Goal: Information Seeking & Learning: Check status

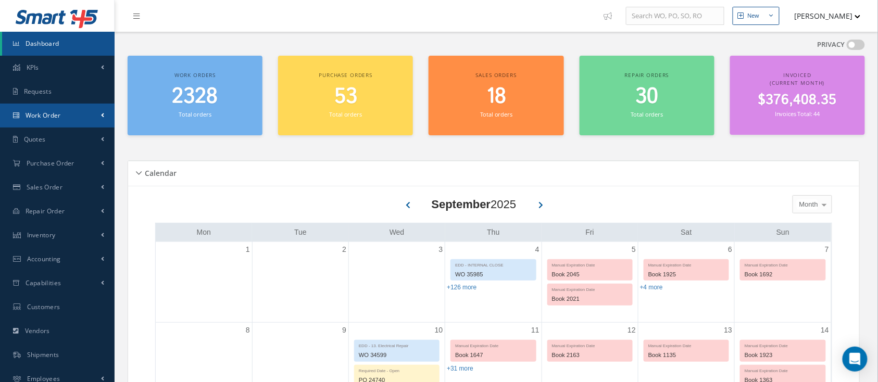
click at [22, 117] on link "Work Order" at bounding box center [57, 116] width 115 height 24
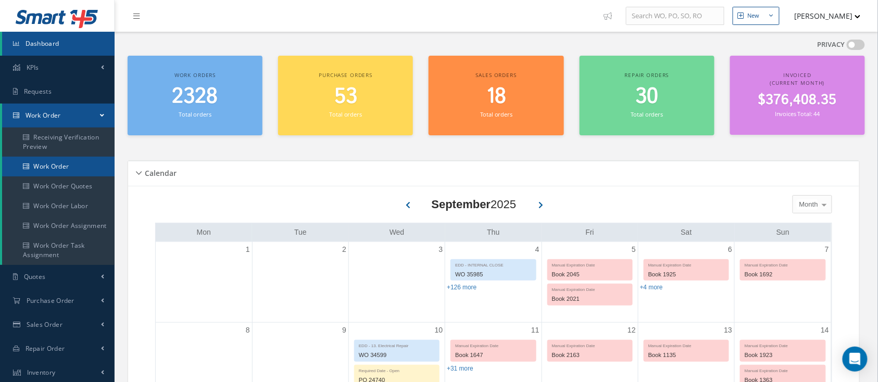
click at [35, 162] on link "Work Order" at bounding box center [58, 167] width 113 height 20
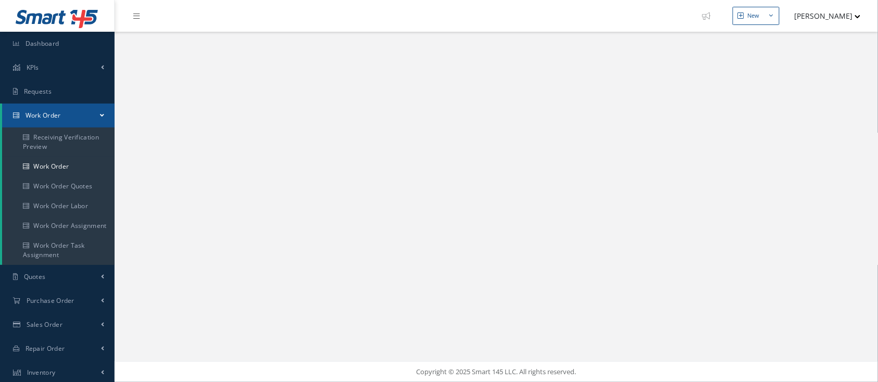
select select "25"
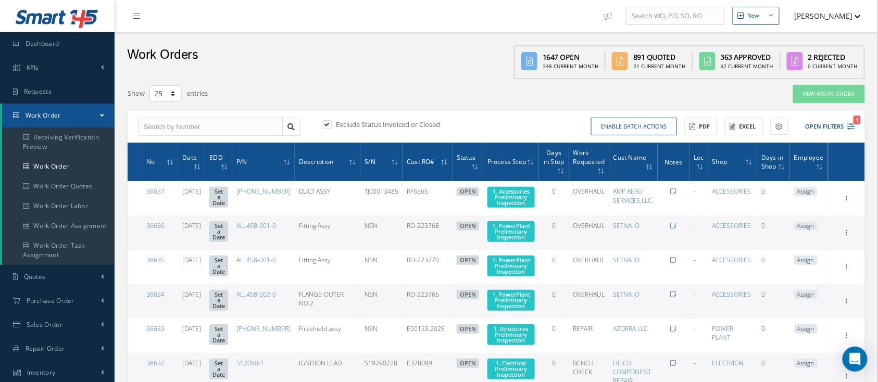
type input "All Work Request"
type input "All Work Performed"
type input "All Status"
type input "WO Part Status"
click at [156, 125] on input "text" at bounding box center [210, 127] width 145 height 19
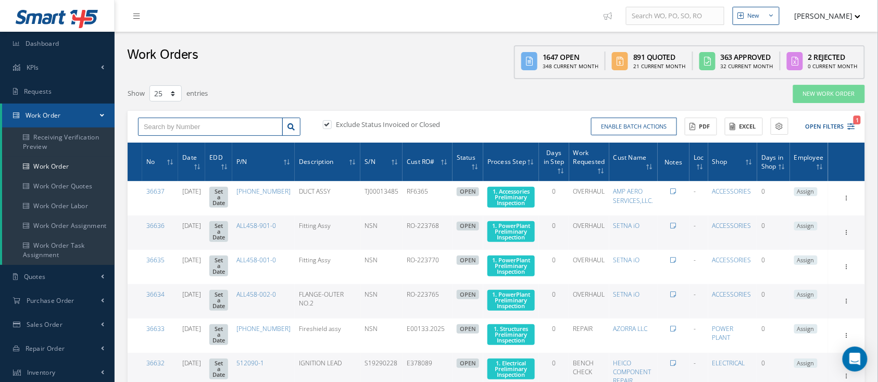
type input "3"
type input "31"
type input "310"
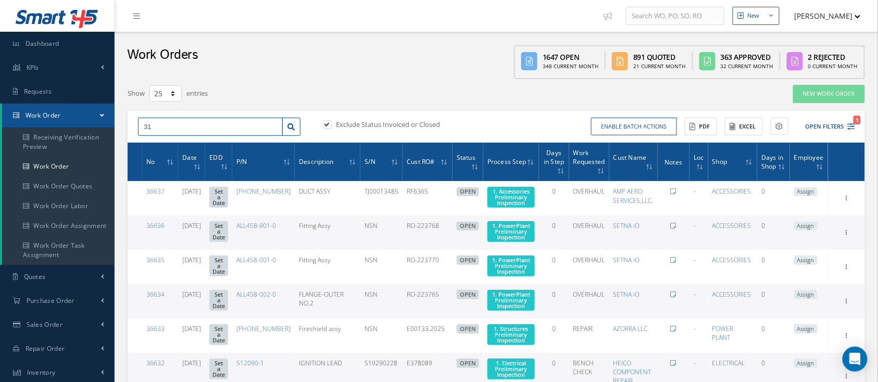
type input "310"
type input "310a"
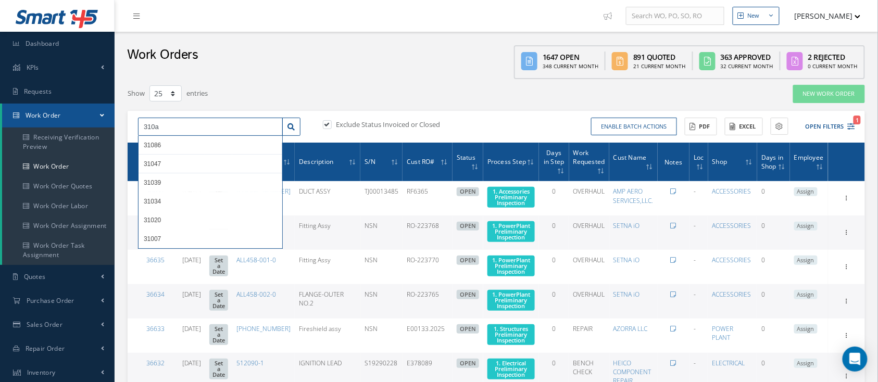
type input "310a2"
type input "310a20"
type input "310a203"
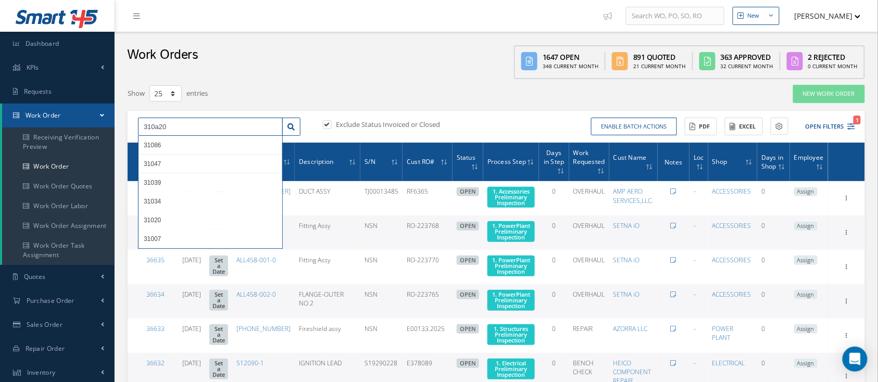
type input "310a203"
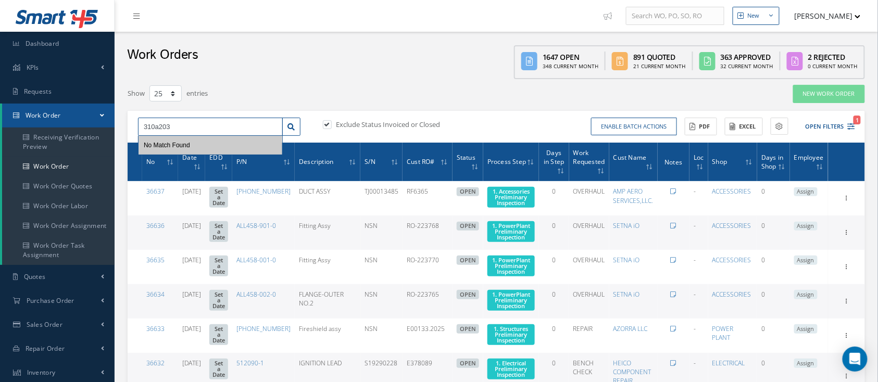
type input "310a2030"
type input "310a203"
type input "310a20"
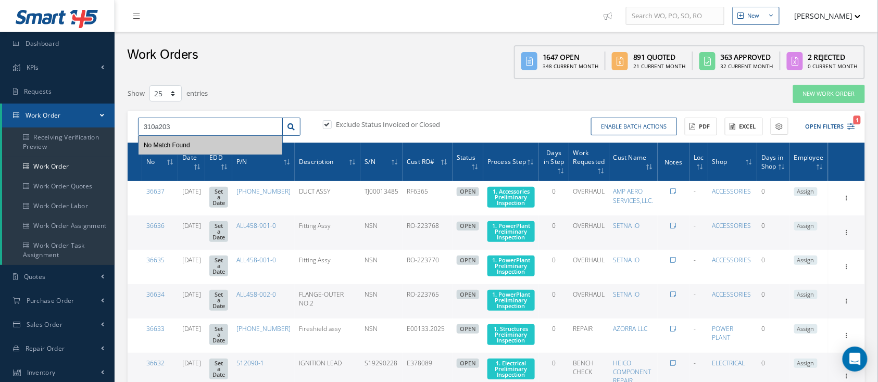
type input "310a20"
type input "310a2"
type input "310a"
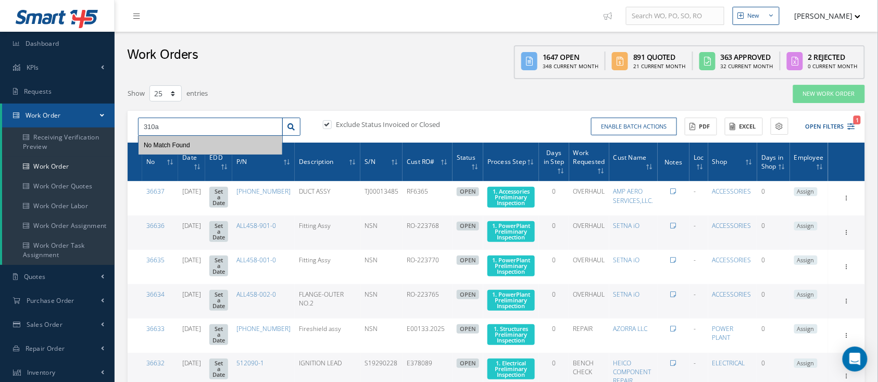
type input "310"
type input "31"
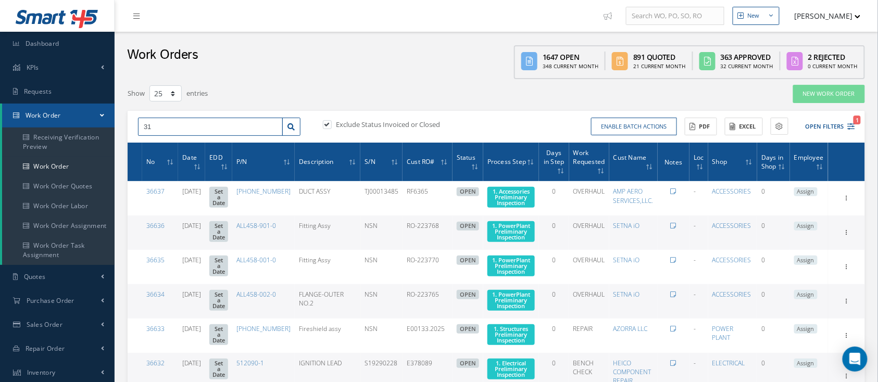
type input "3"
click at [819, 126] on button "Open Filters 1" at bounding box center [826, 126] width 59 height 17
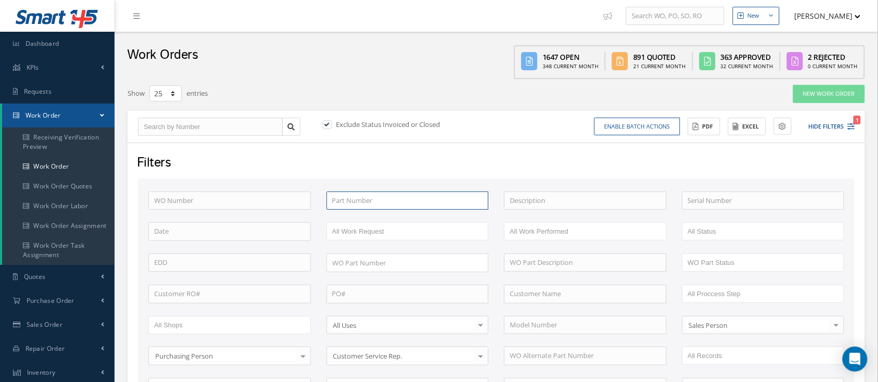
click at [386, 199] on input "text" at bounding box center [408, 201] width 163 height 19
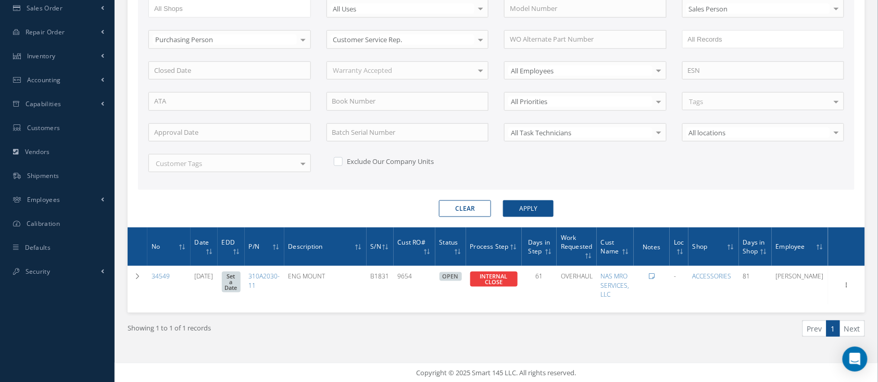
scroll to position [178, 0]
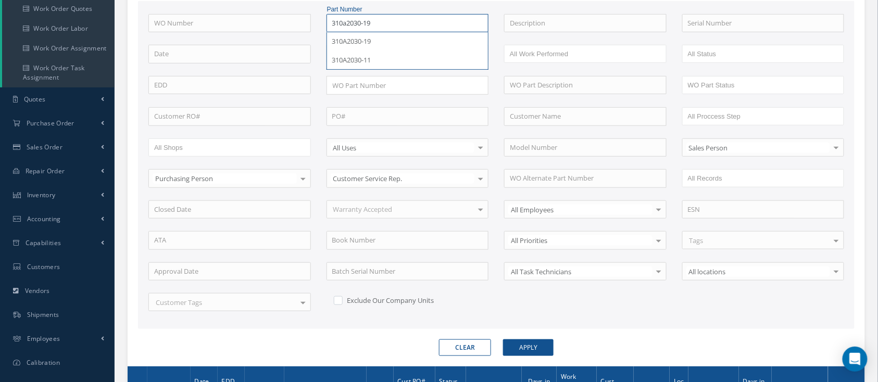
type input "310a2030-19"
click at [503, 340] on button "Apply" at bounding box center [528, 348] width 51 height 17
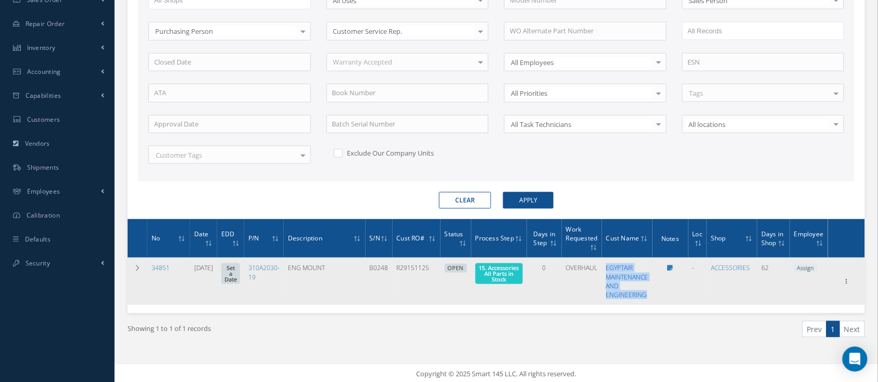
drag, startPoint x: 605, startPoint y: 262, endPoint x: 648, endPoint y: 296, distance: 54.5
click at [648, 296] on td "EGYPTAIR MAINTENANCE AND ENGINEERING" at bounding box center [627, 281] width 51 height 47
copy link "EGYPTAIR MAINTENANCE AND ENGINEERING"
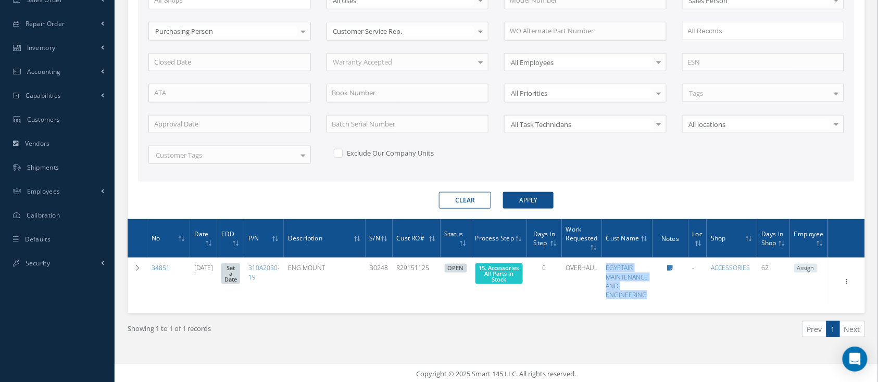
click at [467, 199] on button "Clear" at bounding box center [465, 200] width 52 height 17
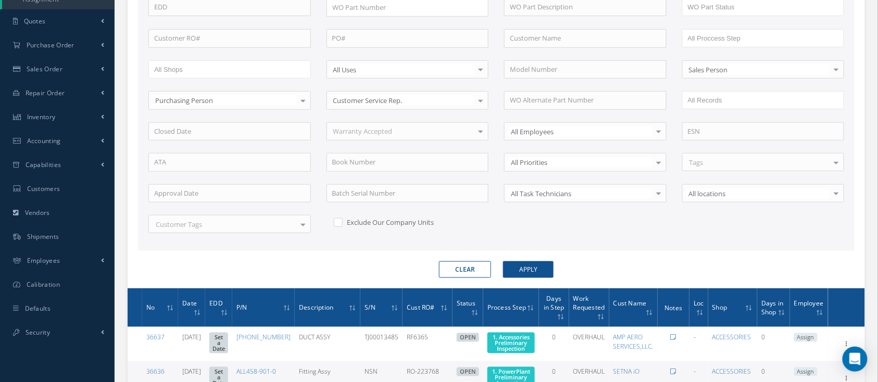
scroll to position [117, 0]
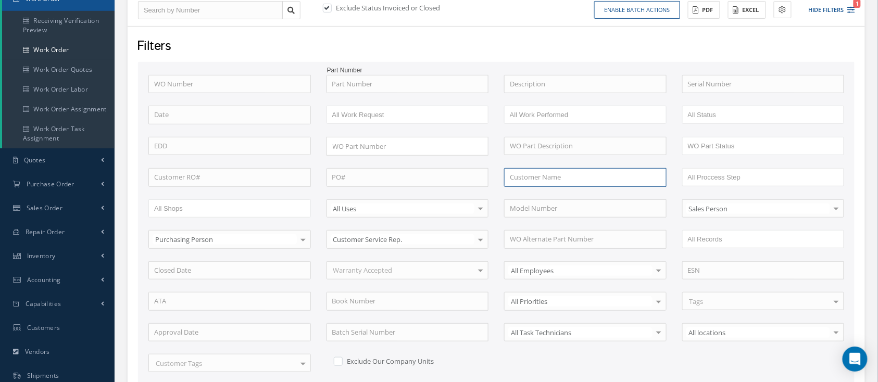
paste input "EGYPTAIR MAINTENANCE AND ENGINEERING"
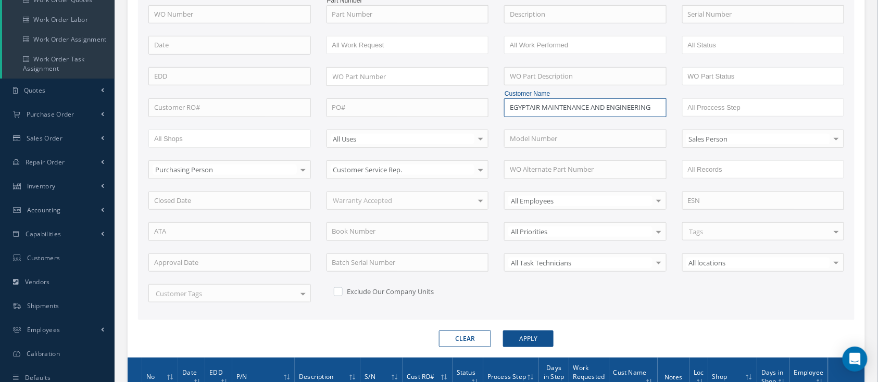
type input "EGYPTAIR MAINTENANCE AND ENGINEERING"
click at [532, 332] on button "Apply" at bounding box center [528, 339] width 51 height 17
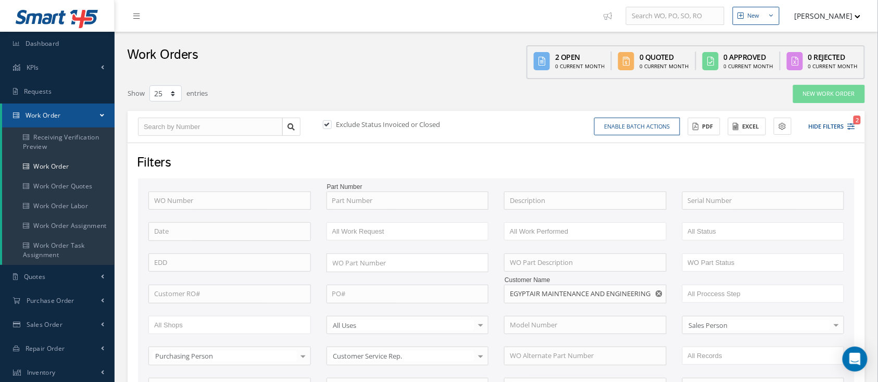
drag, startPoint x: 358, startPoint y: 121, endPoint x: 369, endPoint y: 117, distance: 11.5
click at [358, 121] on label "Exclude Status Invoiced or Closed" at bounding box center [387, 124] width 107 height 9
click at [330, 122] on input "checkbox" at bounding box center [326, 125] width 7 height 7
checkbox input "false"
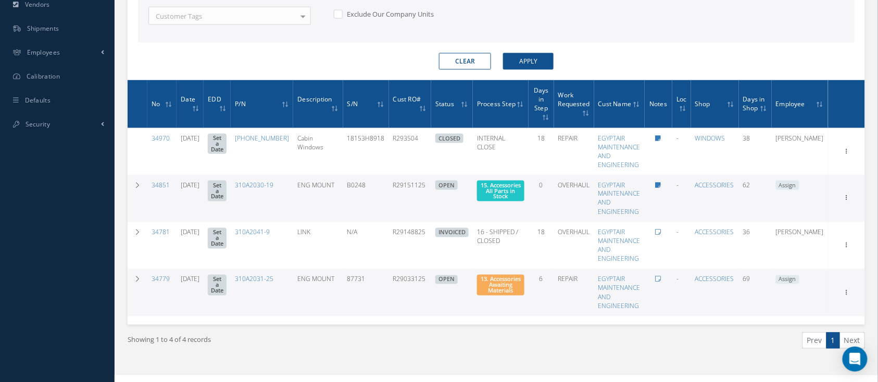
scroll to position [464, 0]
click at [131, 282] on td at bounding box center [138, 292] width 20 height 47
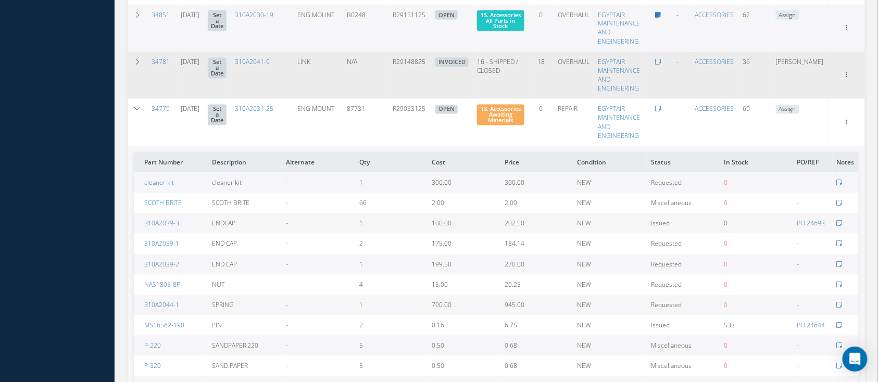
scroll to position [534, 0]
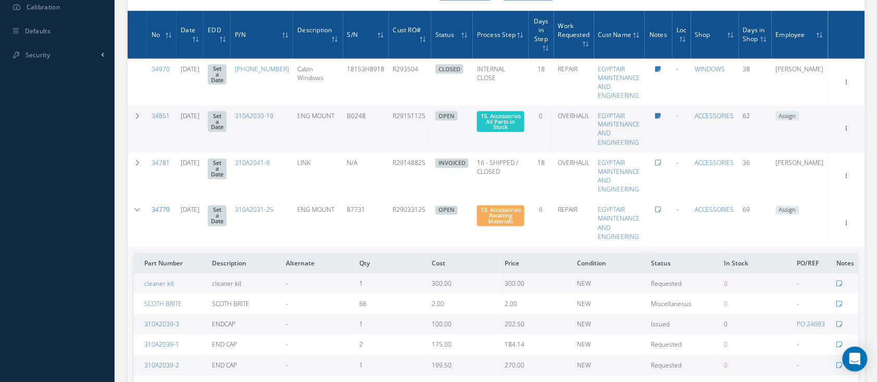
click at [166, 209] on link "34779" at bounding box center [161, 210] width 18 height 9
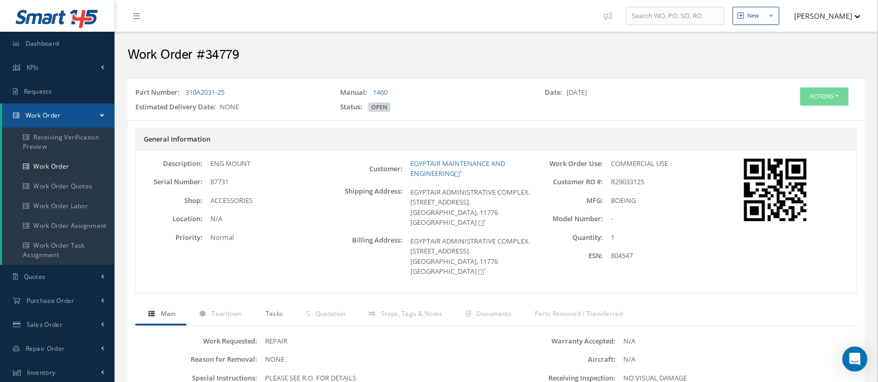
click at [274, 309] on span "Tasks" at bounding box center [275, 313] width 18 height 9
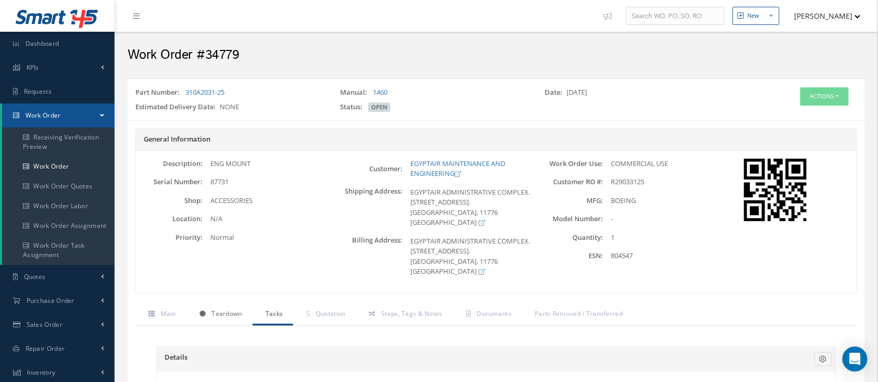
click at [238, 312] on span "Teardown" at bounding box center [227, 313] width 30 height 9
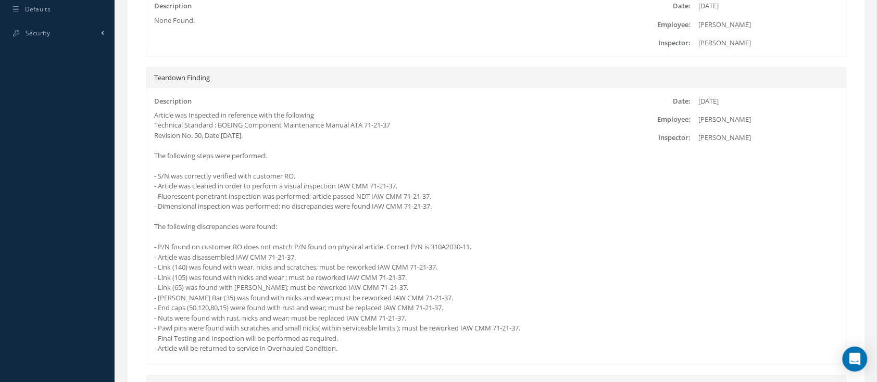
scroll to position [625, 0]
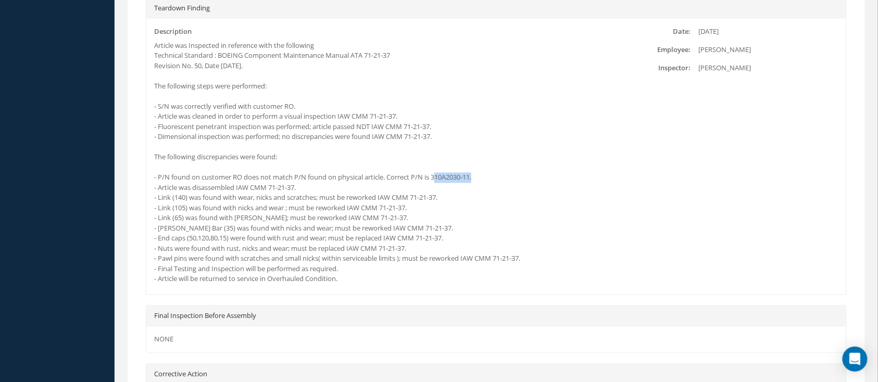
drag, startPoint x: 435, startPoint y: 176, endPoint x: 479, endPoint y: 173, distance: 43.8
click at [478, 173] on div "Article was Inspected in reference with the following Technical Standard : BOEI…" at bounding box center [379, 163] width 451 height 244
click at [488, 170] on div "Article was Inspected in reference with the following Technical Standard : BOEI…" at bounding box center [379, 163] width 451 height 244
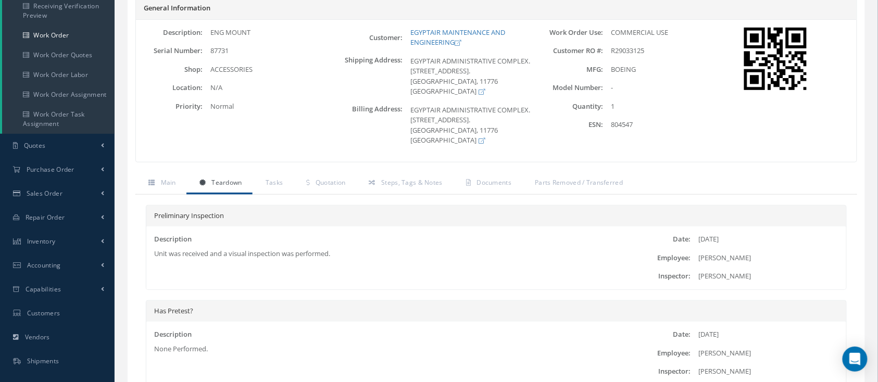
scroll to position [0, 0]
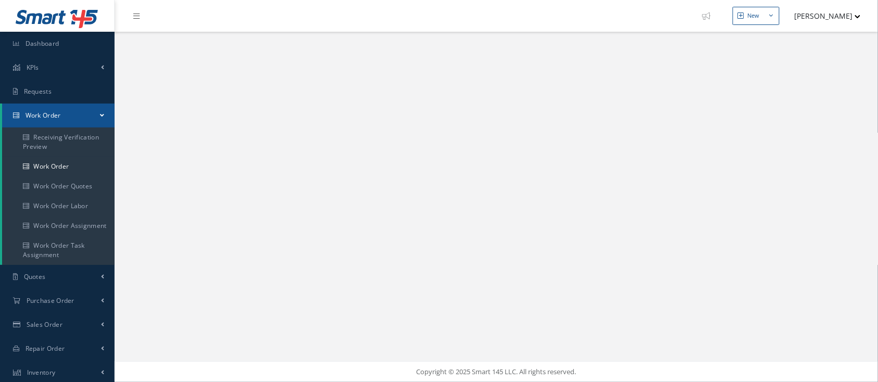
select select "25"
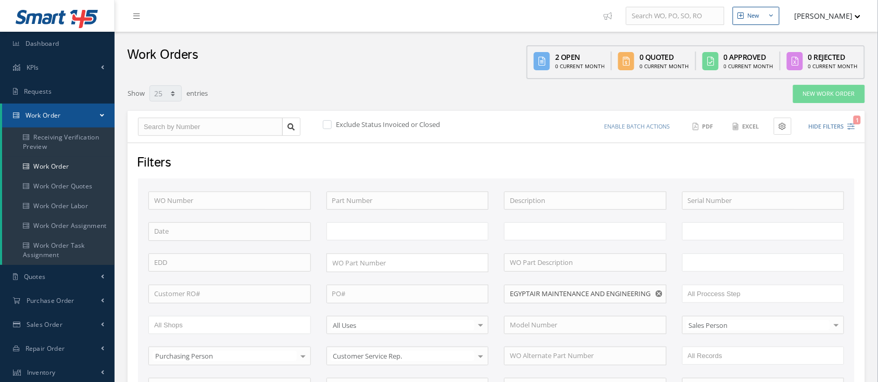
scroll to position [246, 0]
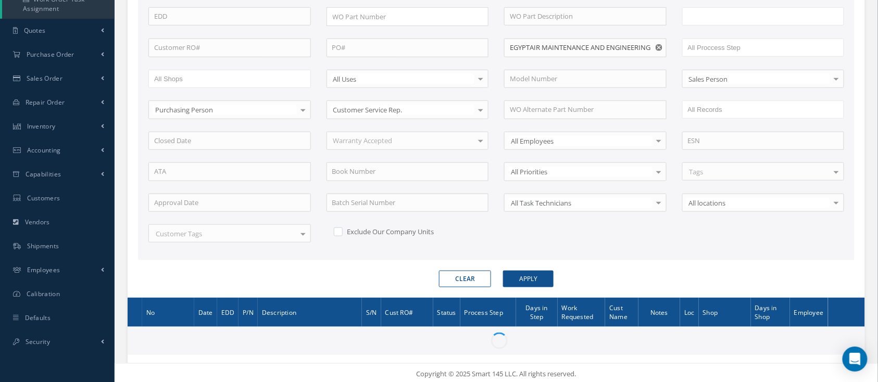
type input "All Work Request"
type input "All Work Performed"
type input "All Status"
type input "WO Part Status"
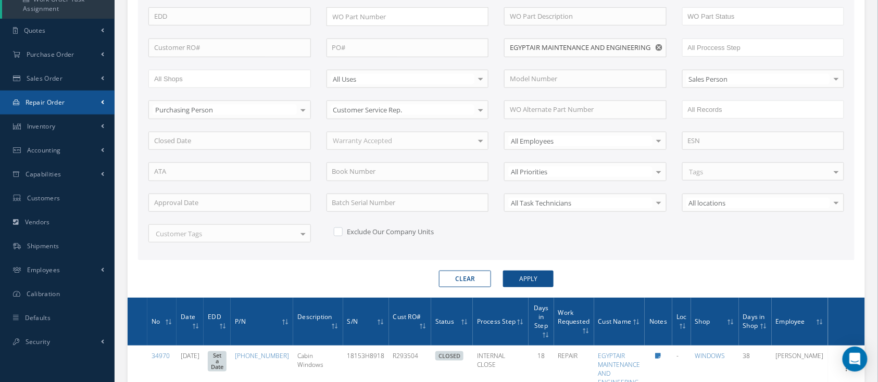
click at [102, 109] on link "Repair Order" at bounding box center [57, 103] width 115 height 24
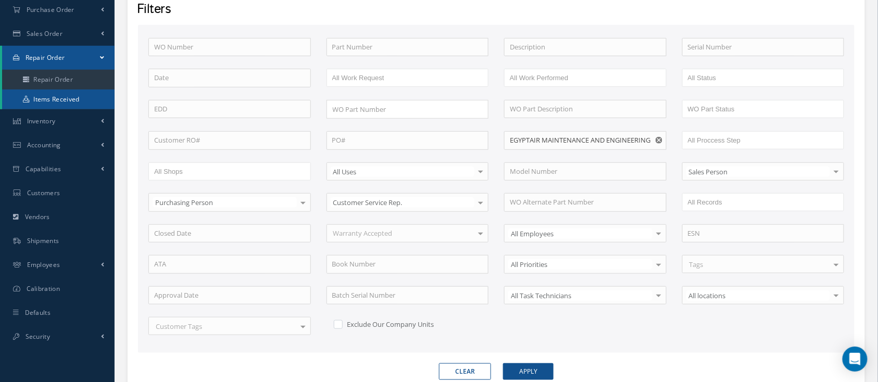
scroll to position [128, 0]
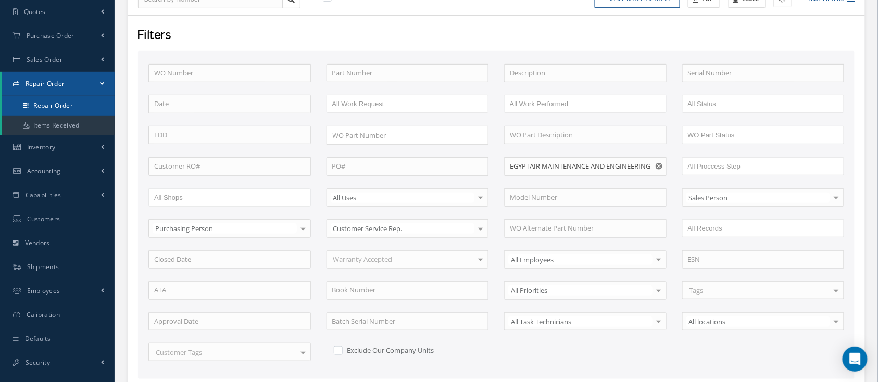
click at [89, 108] on link "Repair Order" at bounding box center [58, 106] width 113 height 20
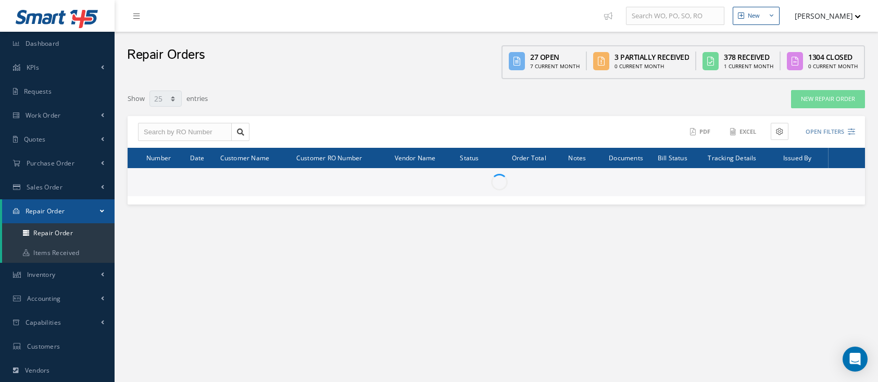
select select "25"
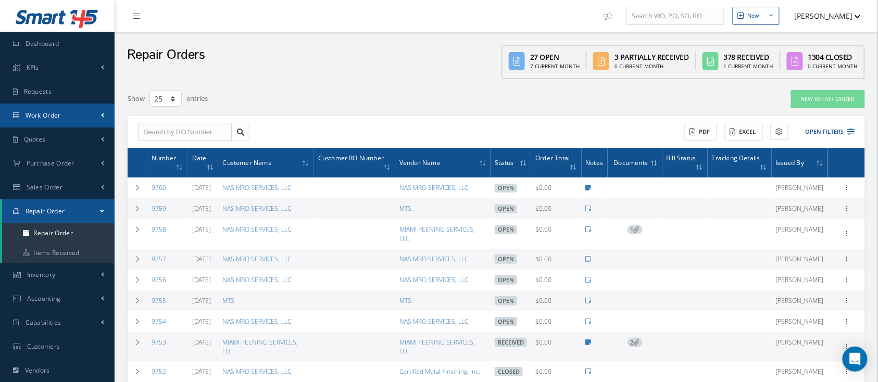
drag, startPoint x: 0, startPoint y: 0, endPoint x: 89, endPoint y: 117, distance: 146.8
click at [814, 133] on button "Open Filters" at bounding box center [826, 131] width 59 height 17
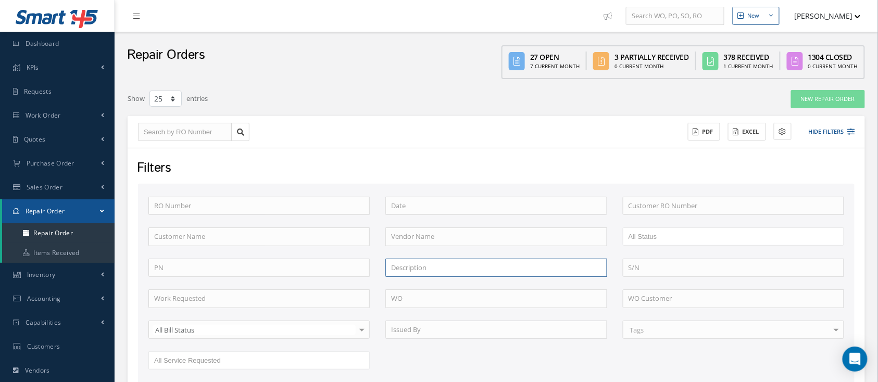
click at [403, 274] on input "text" at bounding box center [496, 268] width 221 height 19
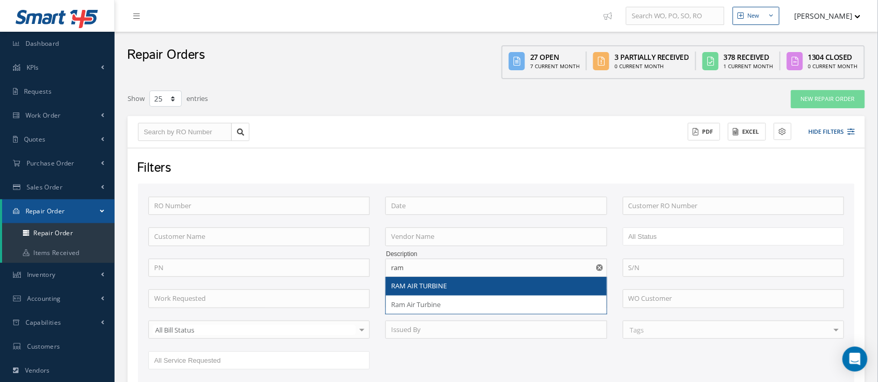
click at [472, 288] on div "RAM AIR TURBINE" at bounding box center [496, 286] width 210 height 10
type input "RAM AIR TURBINE"
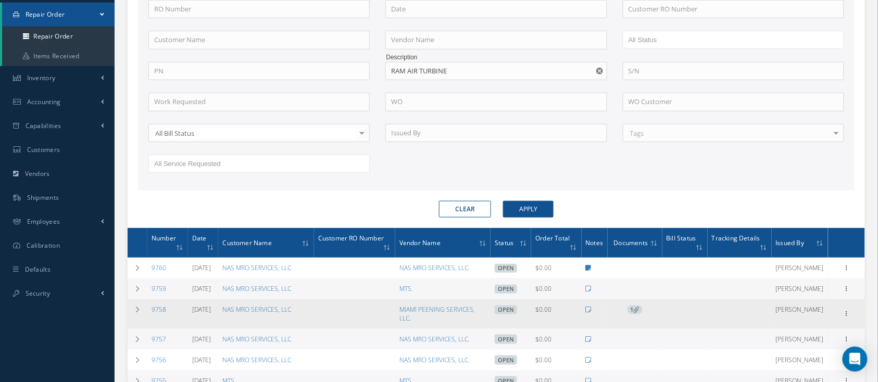
scroll to position [208, 0]
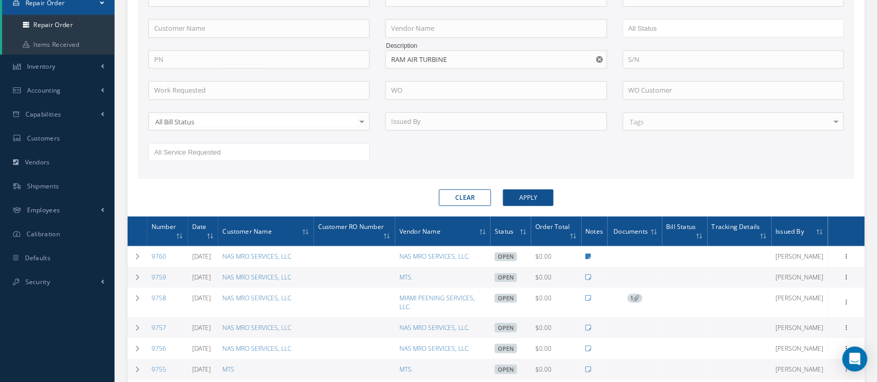
click at [457, 196] on button "Clear" at bounding box center [465, 198] width 52 height 17
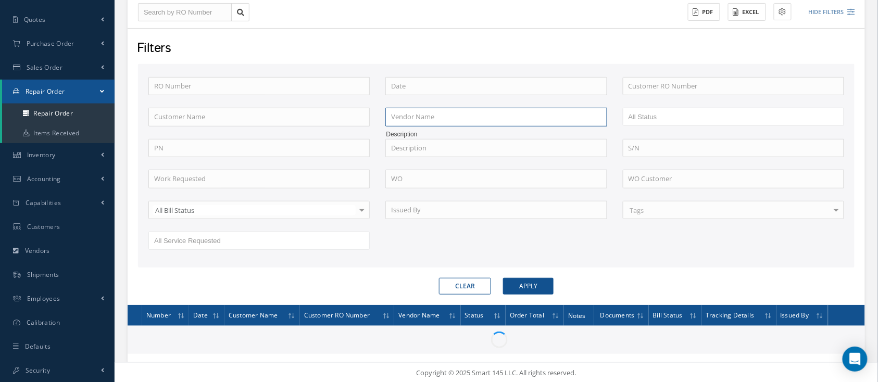
click at [456, 121] on input "text" at bounding box center [496, 117] width 221 height 19
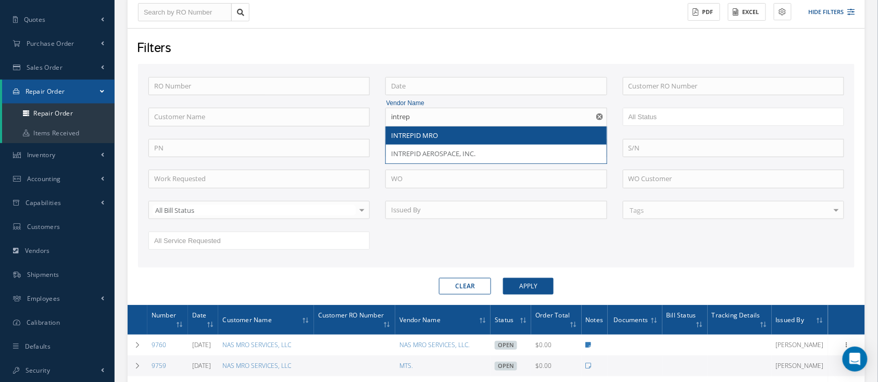
click at [460, 131] on div "INTREPID MRO" at bounding box center [496, 136] width 210 height 10
type input "INTREPID MRO"
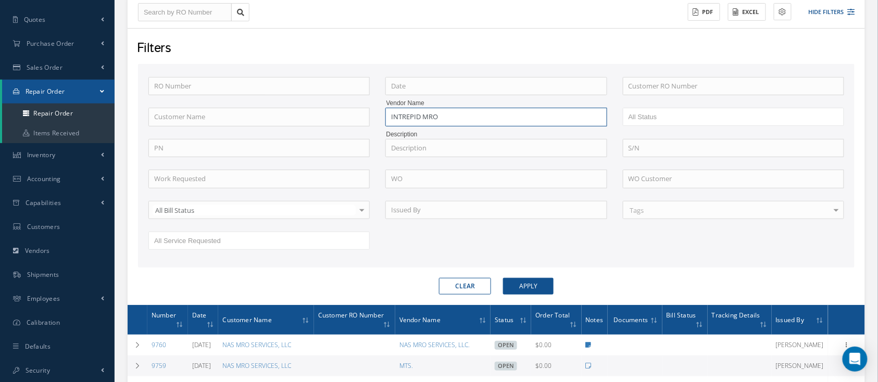
click at [538, 114] on input "INTREPID MRO" at bounding box center [496, 117] width 221 height 19
click at [539, 115] on input "INTREPID MRO" at bounding box center [496, 117] width 221 height 19
click at [539, 116] on input "INTREPID MRO" at bounding box center [496, 117] width 221 height 19
click at [540, 116] on input "INTREPID MRO" at bounding box center [496, 117] width 221 height 19
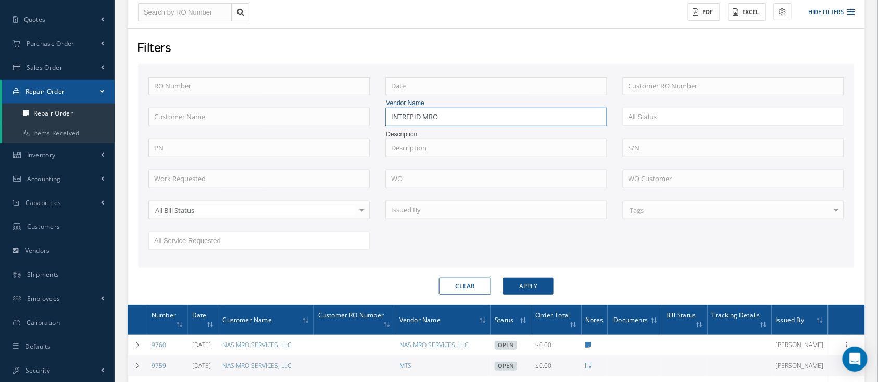
click at [540, 116] on input "INTREPID MRO" at bounding box center [496, 117] width 221 height 19
click at [467, 154] on input "text" at bounding box center [496, 148] width 221 height 19
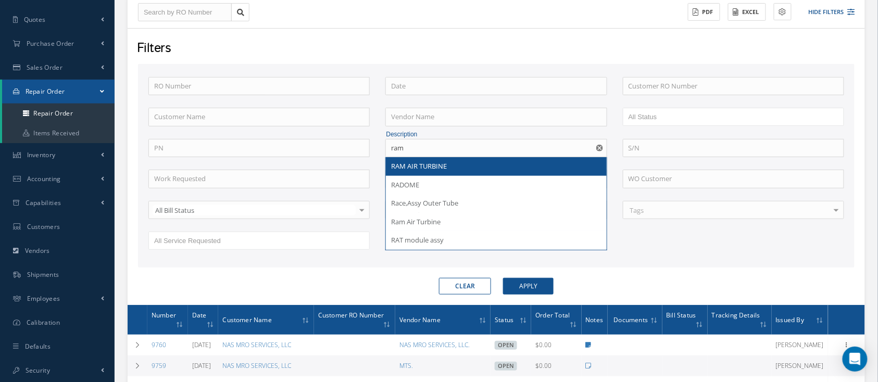
click at [457, 164] on div "RAM AIR TURBINE" at bounding box center [496, 167] width 210 height 10
type input "RAM AIR TURBINE"
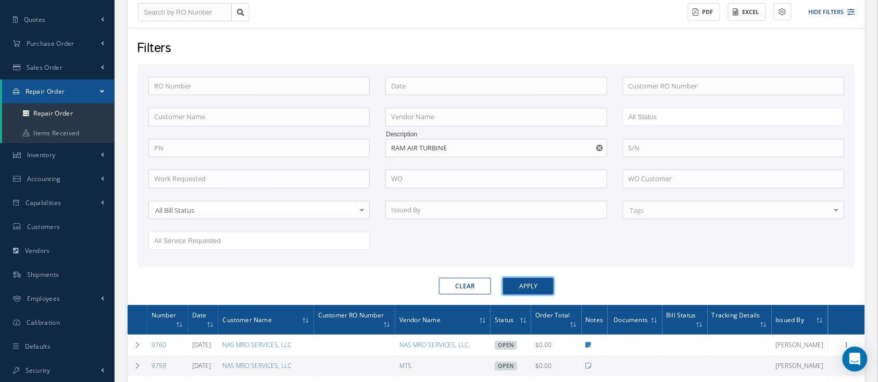
click at [523, 289] on button "Apply" at bounding box center [528, 286] width 51 height 17
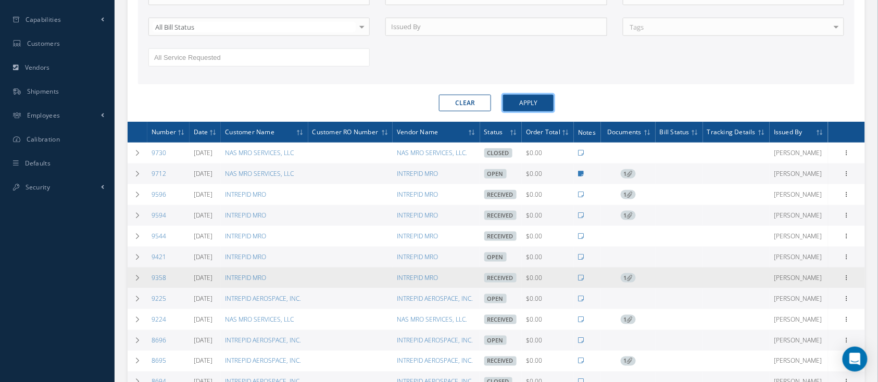
scroll to position [328, 0]
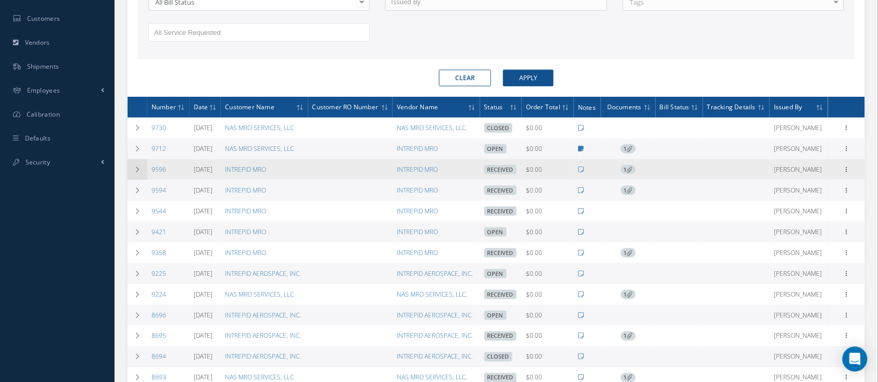
click at [131, 169] on td at bounding box center [138, 169] width 20 height 21
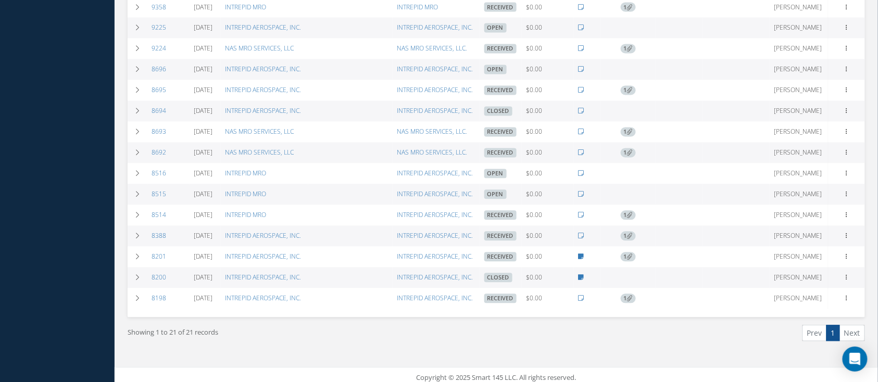
scroll to position [656, 0]
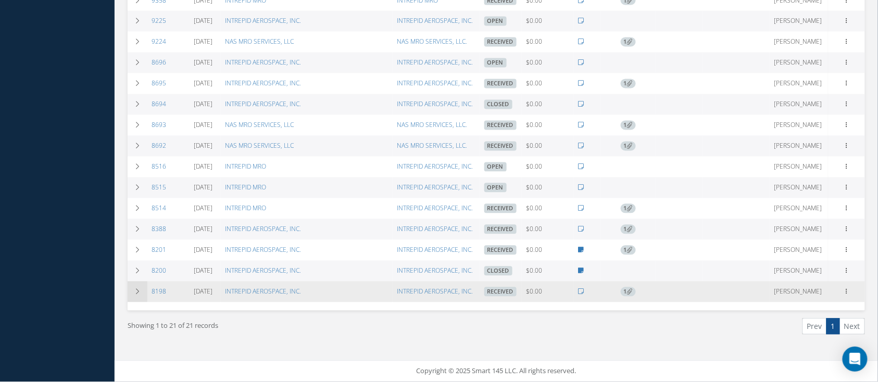
click at [139, 288] on td at bounding box center [138, 292] width 20 height 21
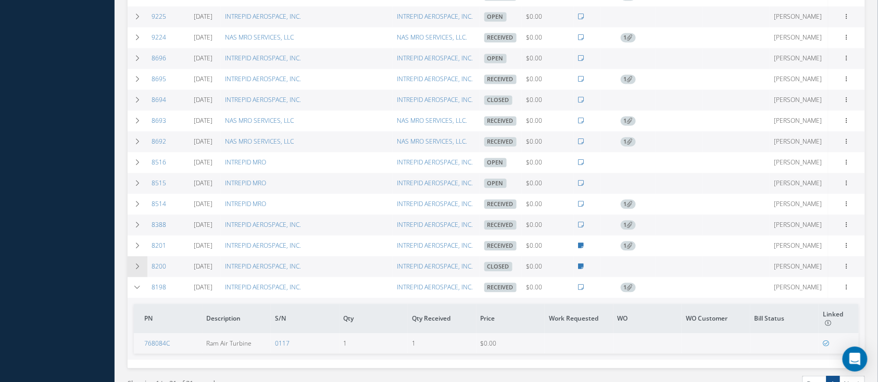
click at [134, 269] on icon at bounding box center [137, 267] width 7 height 6
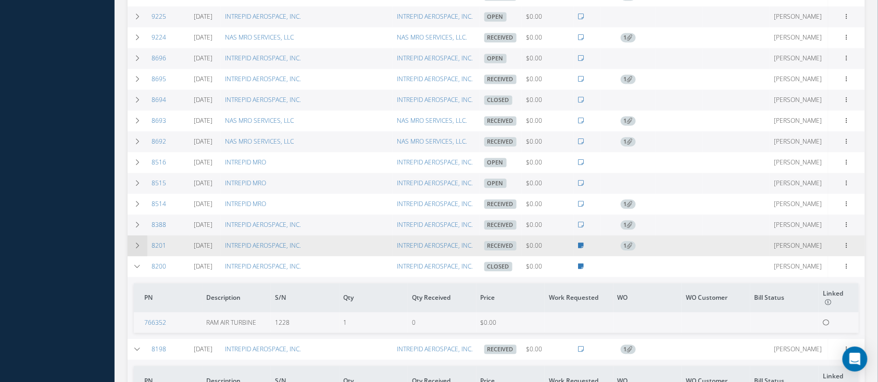
click at [138, 250] on icon at bounding box center [137, 246] width 7 height 6
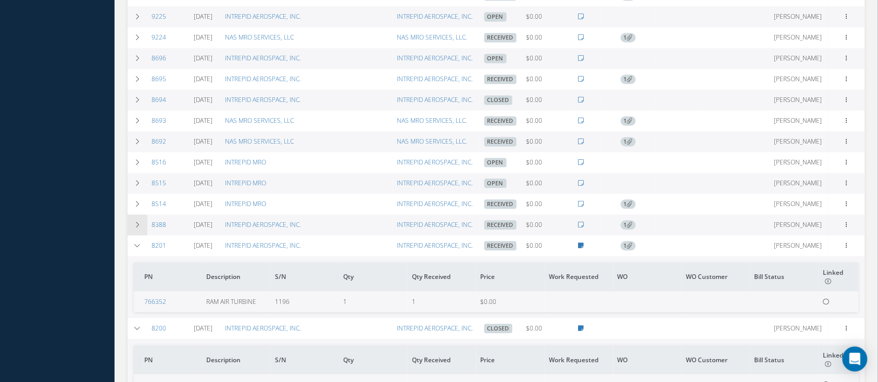
click at [133, 220] on td at bounding box center [138, 225] width 20 height 21
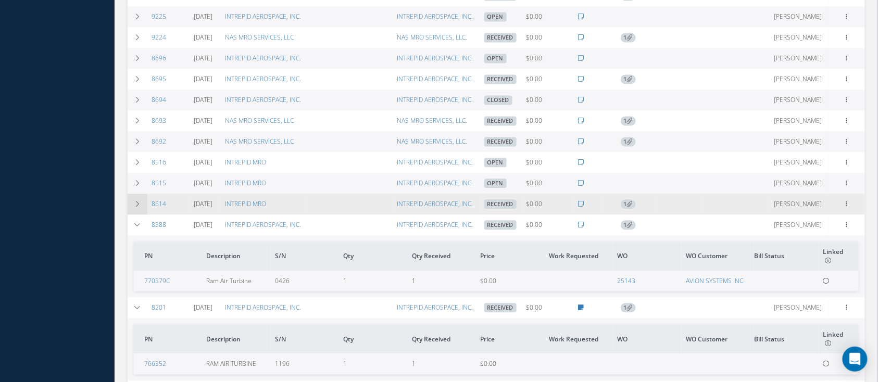
click at [137, 205] on icon at bounding box center [137, 205] width 7 height 6
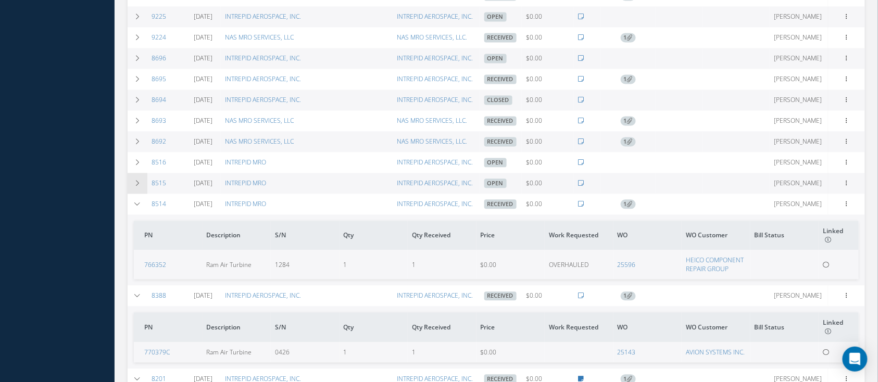
click at [138, 184] on icon at bounding box center [137, 184] width 7 height 6
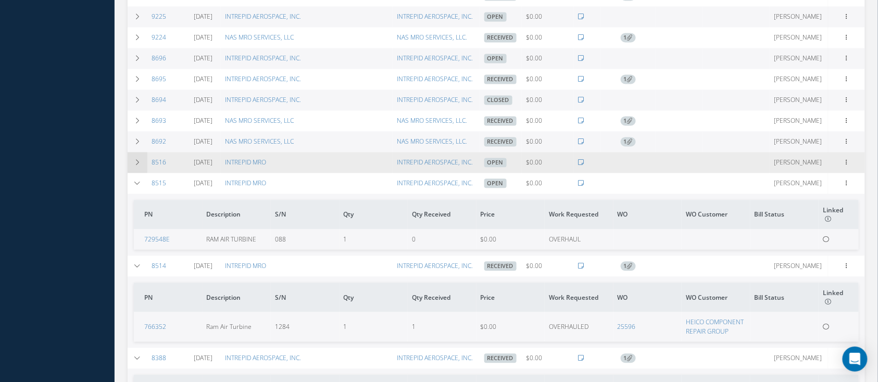
click at [138, 166] on icon at bounding box center [137, 163] width 7 height 6
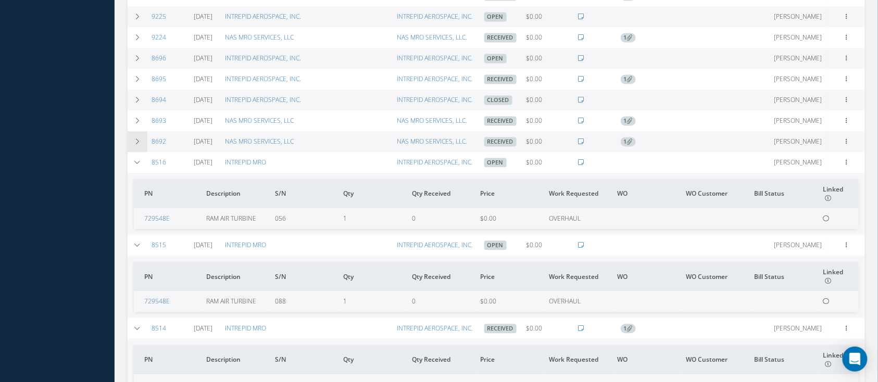
click at [140, 148] on td at bounding box center [138, 142] width 20 height 21
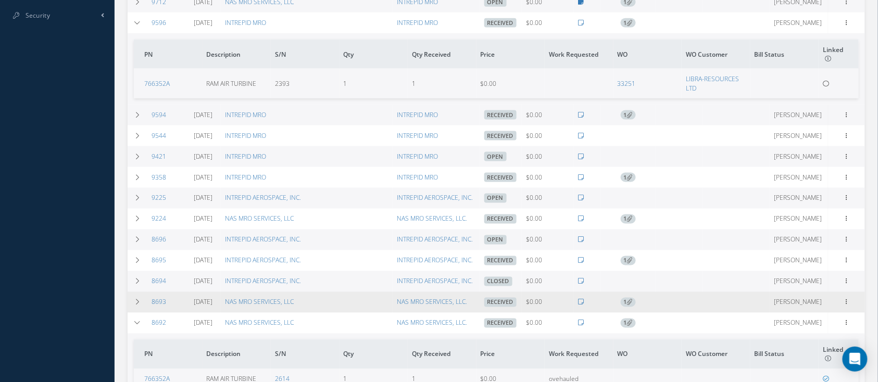
scroll to position [538, 0]
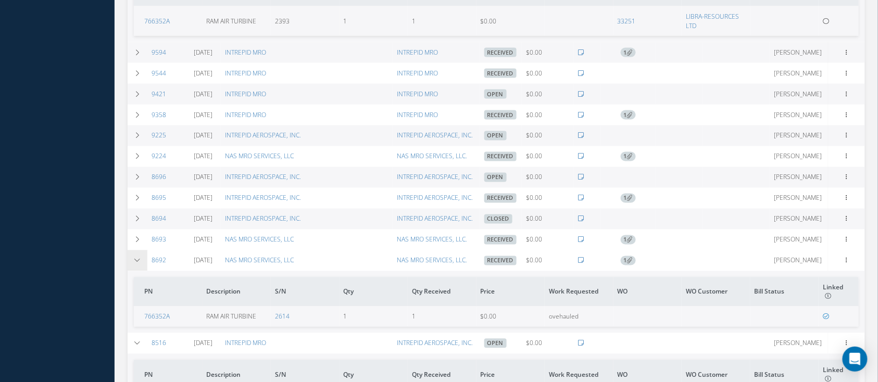
click at [130, 268] on td at bounding box center [138, 261] width 20 height 21
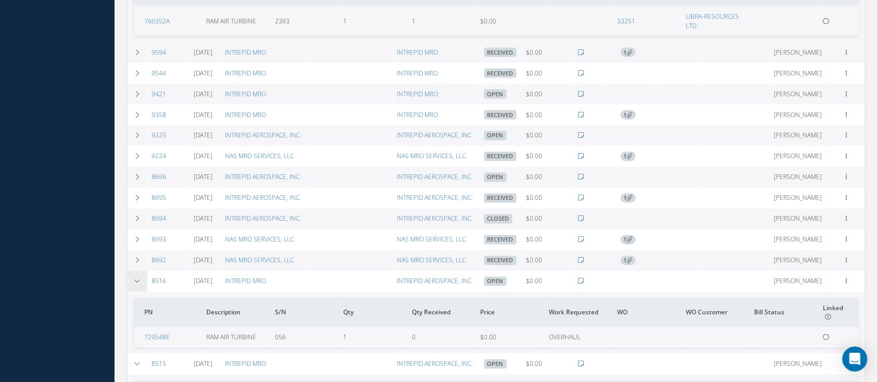
click at [133, 286] on td at bounding box center [138, 281] width 20 height 21
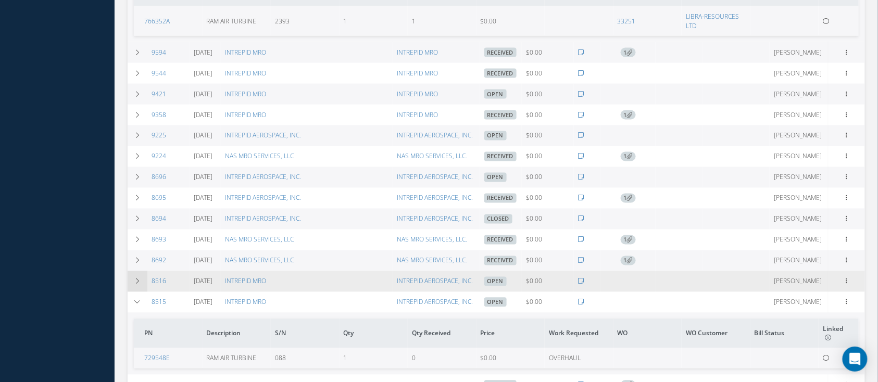
click at [133, 286] on td at bounding box center [138, 281] width 20 height 21
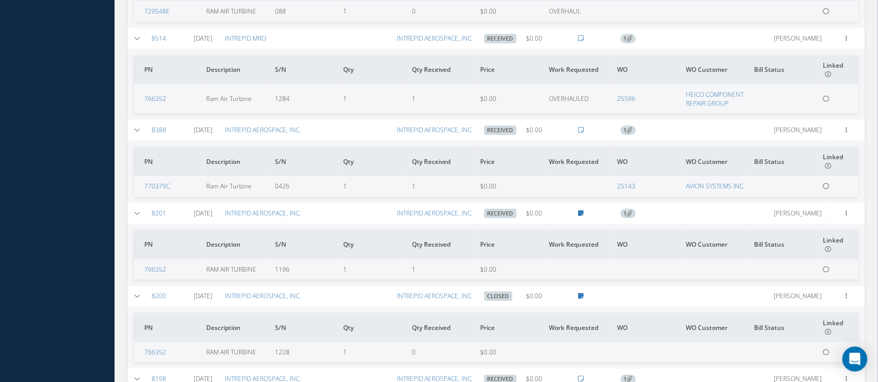
scroll to position [893, 0]
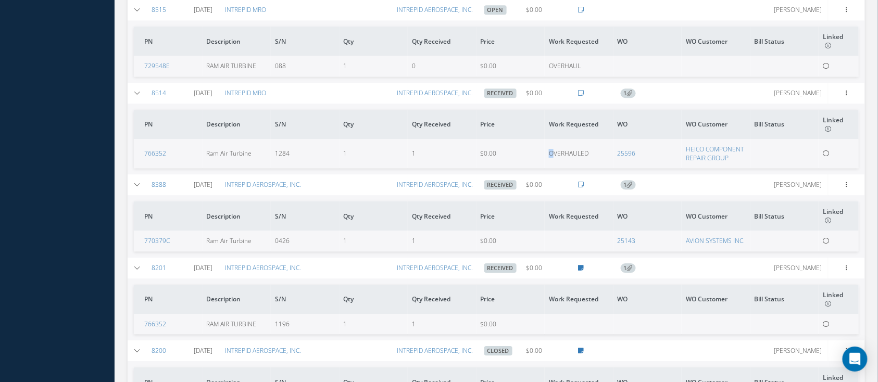
drag, startPoint x: 548, startPoint y: 156, endPoint x: 598, endPoint y: 161, distance: 50.3
click at [558, 156] on td "OVERHAULED" at bounding box center [579, 153] width 69 height 29
click at [603, 161] on td "OVERHAULED" at bounding box center [579, 153] width 69 height 29
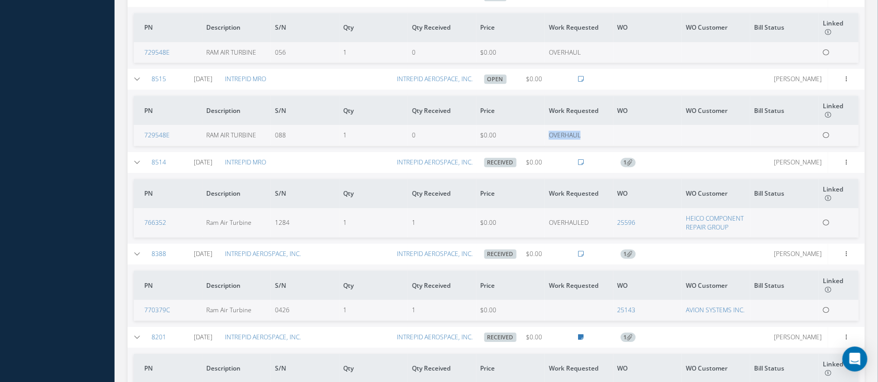
drag, startPoint x: 583, startPoint y: 136, endPoint x: 542, endPoint y: 141, distance: 41.4
click at [542, 141] on tr "729548E RAM AIR TURBINE 088 1 0 $0.00 OVERHAUL" at bounding box center [496, 135] width 725 height 20
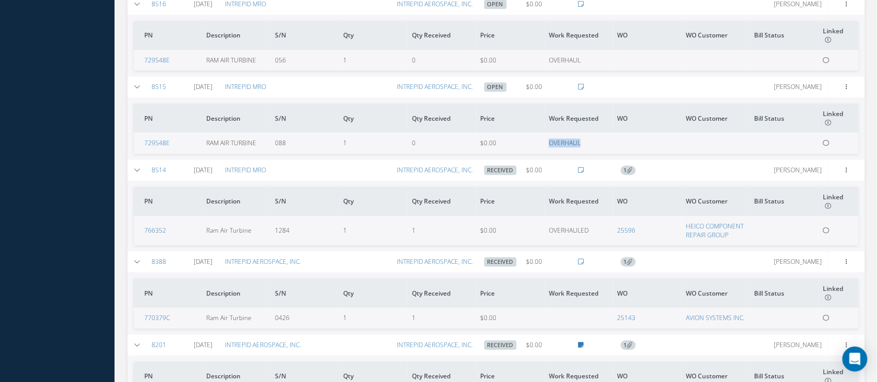
scroll to position [753, 0]
